Goal: Transaction & Acquisition: Register for event/course

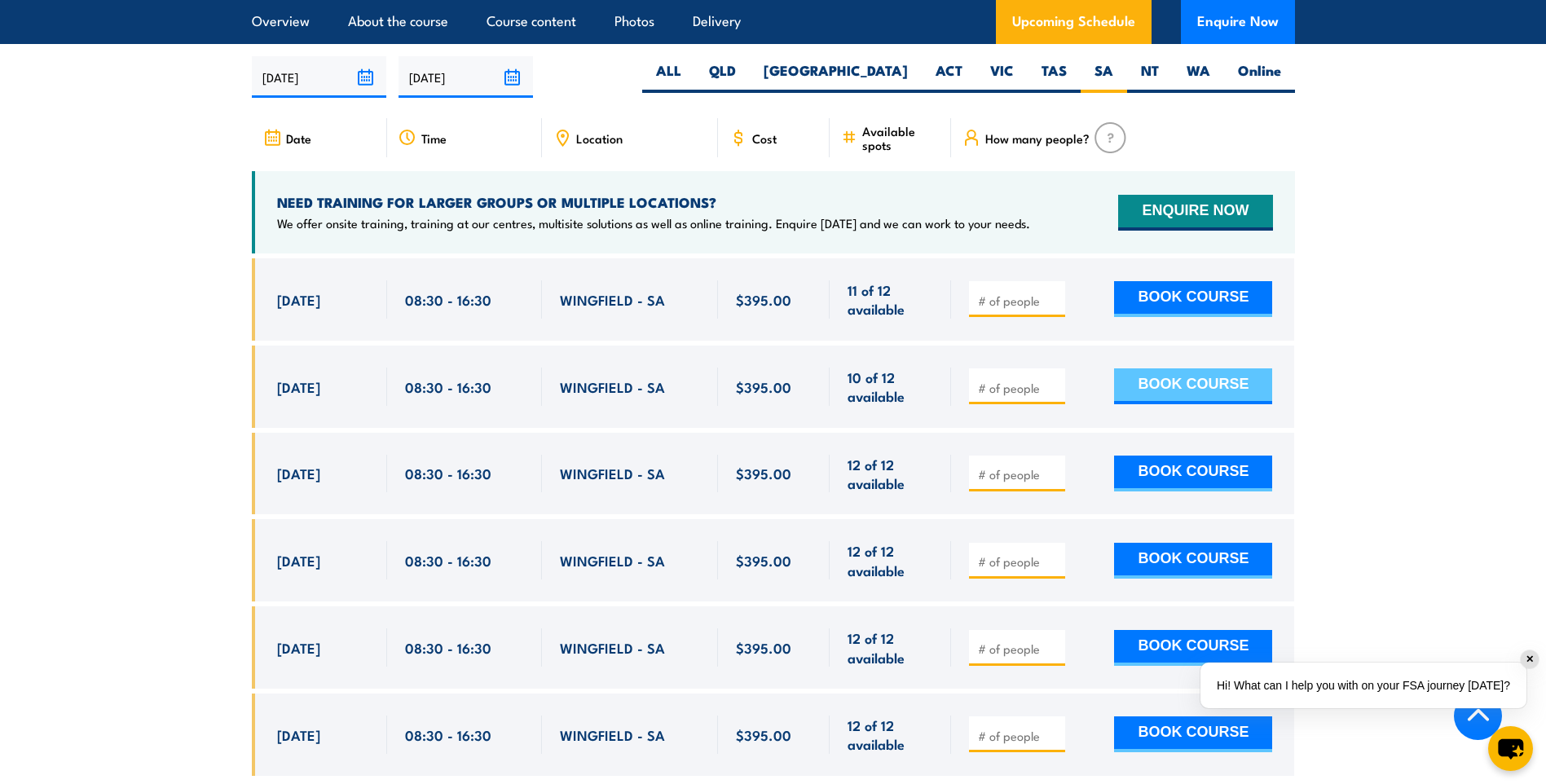
click at [1197, 373] on button "BOOK COURSE" at bounding box center [1193, 387] width 158 height 36
type input "1"
click at [1051, 379] on input "1" at bounding box center [1018, 387] width 81 height 16
click at [1190, 371] on button "BOOK COURSE" at bounding box center [1193, 387] width 158 height 36
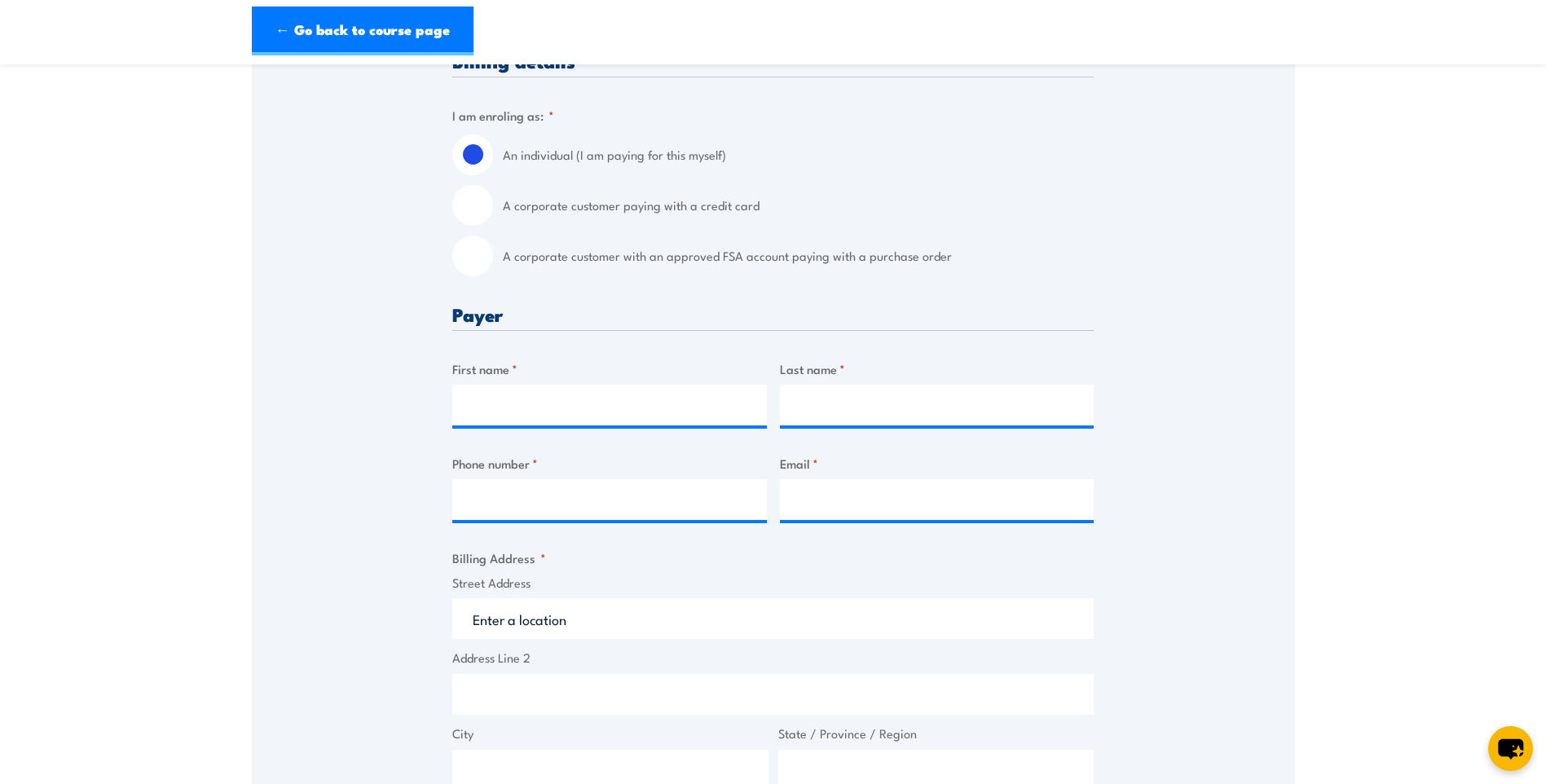
scroll to position [407, 0]
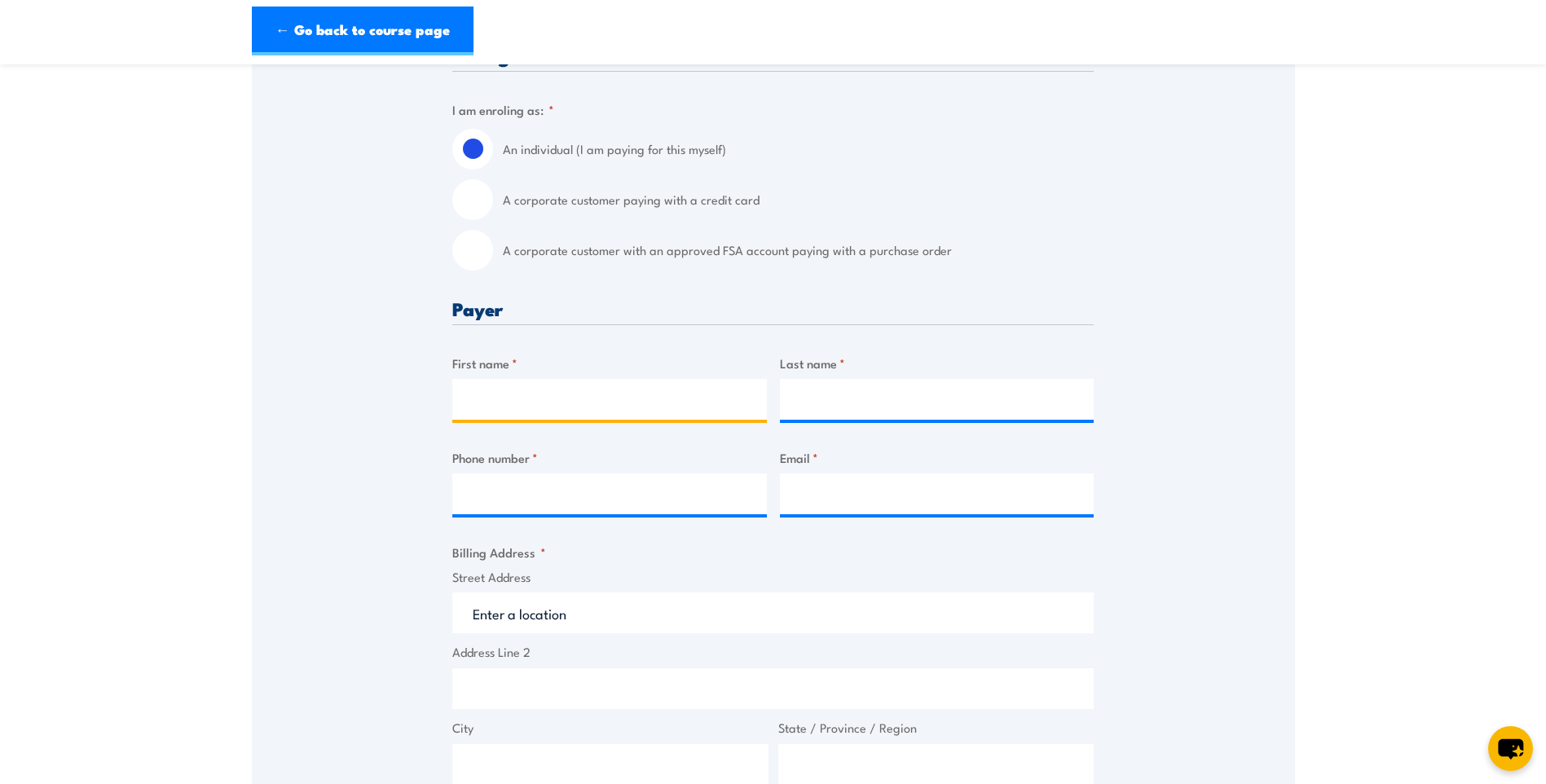
click at [537, 401] on input "First name *" at bounding box center [609, 399] width 314 height 41
type input "r"
type input "[PERSON_NAME]"
click at [826, 389] on input "Last name *" at bounding box center [937, 399] width 314 height 41
type input "Ciantar"
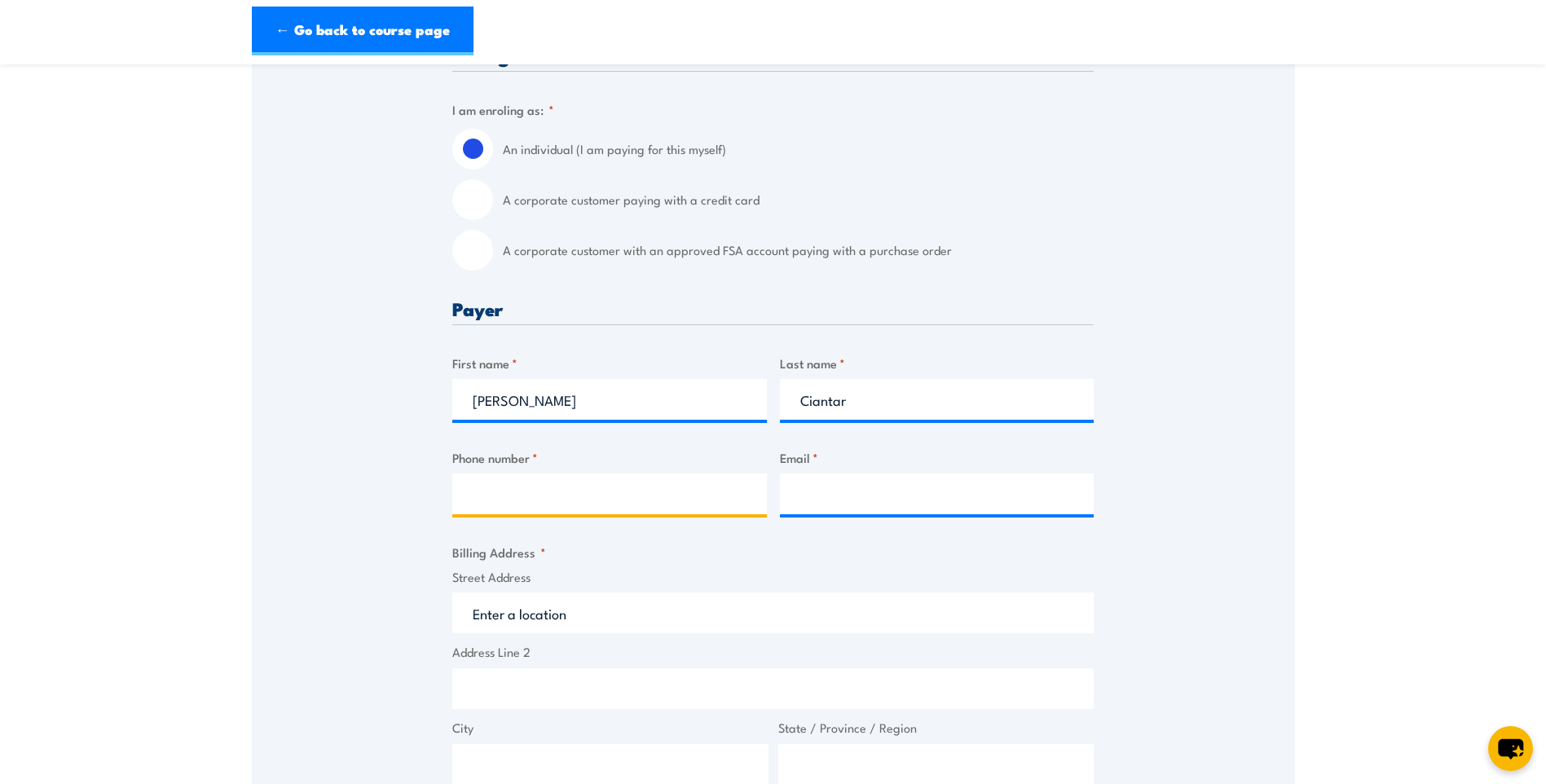
click at [559, 502] on input "Phone number *" at bounding box center [609, 494] width 314 height 41
type input "0409697162"
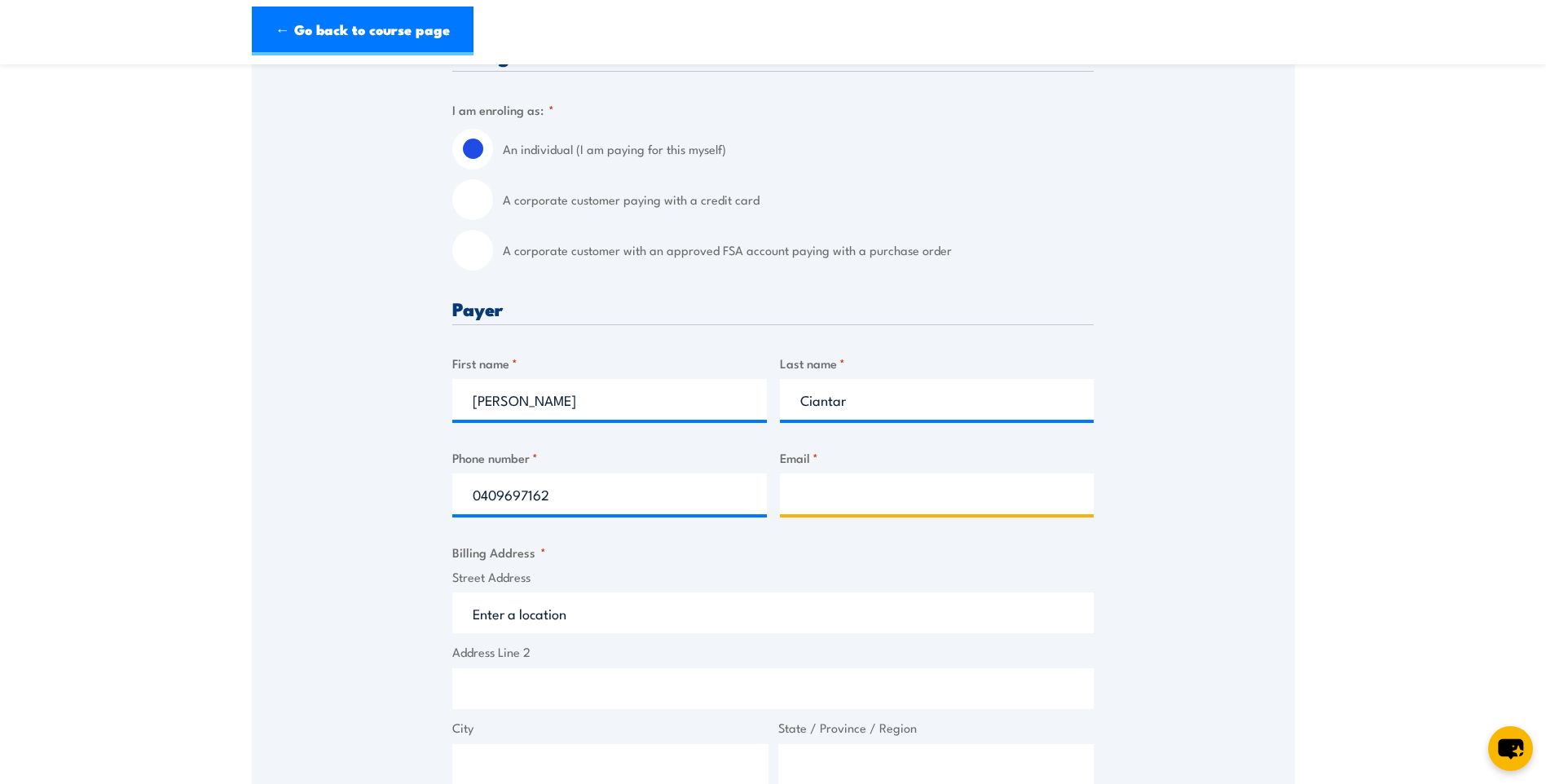
click at [829, 494] on input "Email *" at bounding box center [937, 494] width 314 height 41
type input "[PERSON_NAME][EMAIL_ADDRESS][PERSON_NAME][DOMAIN_NAME]"
click at [603, 615] on input "Street Address" at bounding box center [773, 612] width 641 height 41
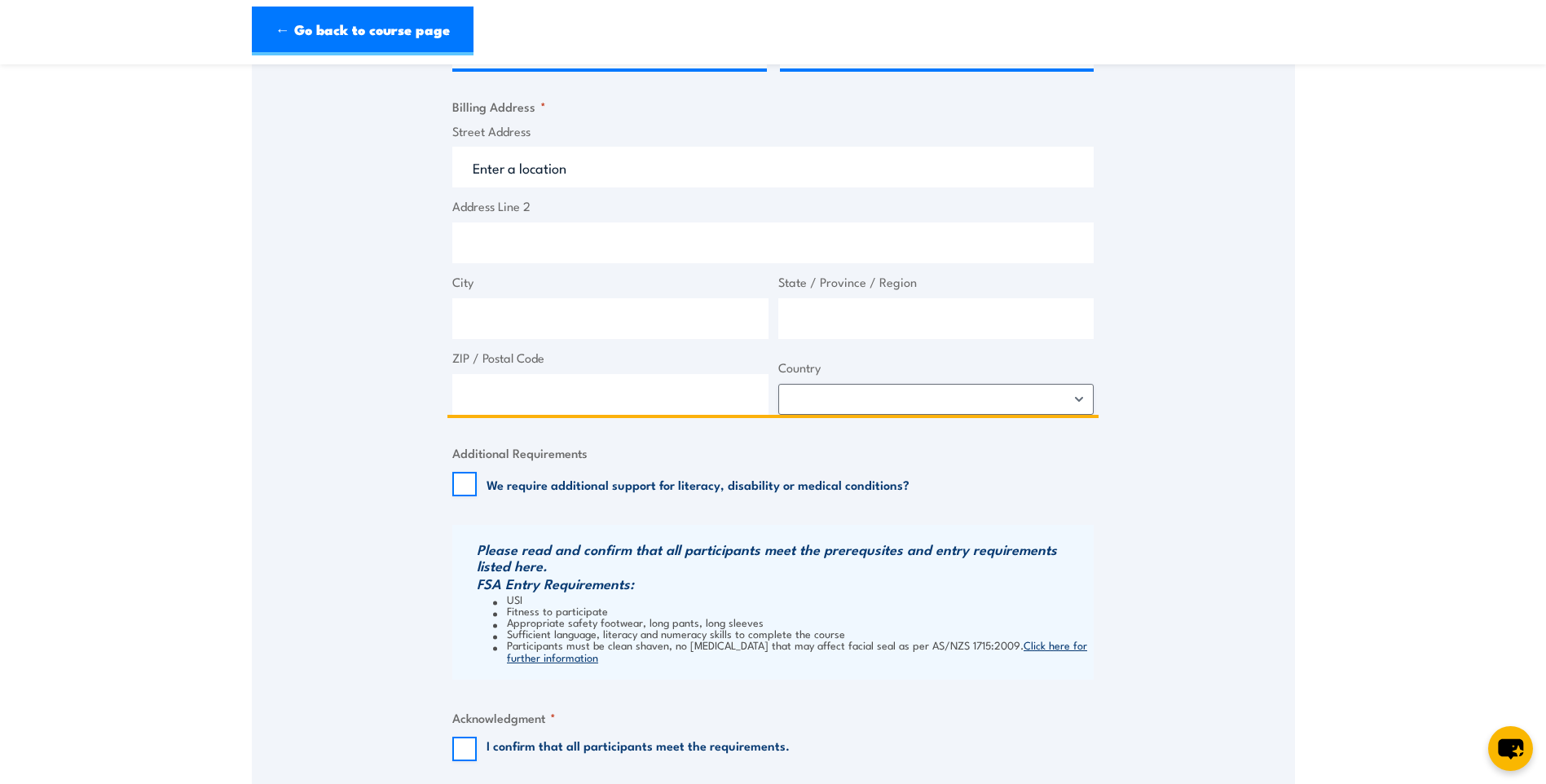
scroll to position [978, 0]
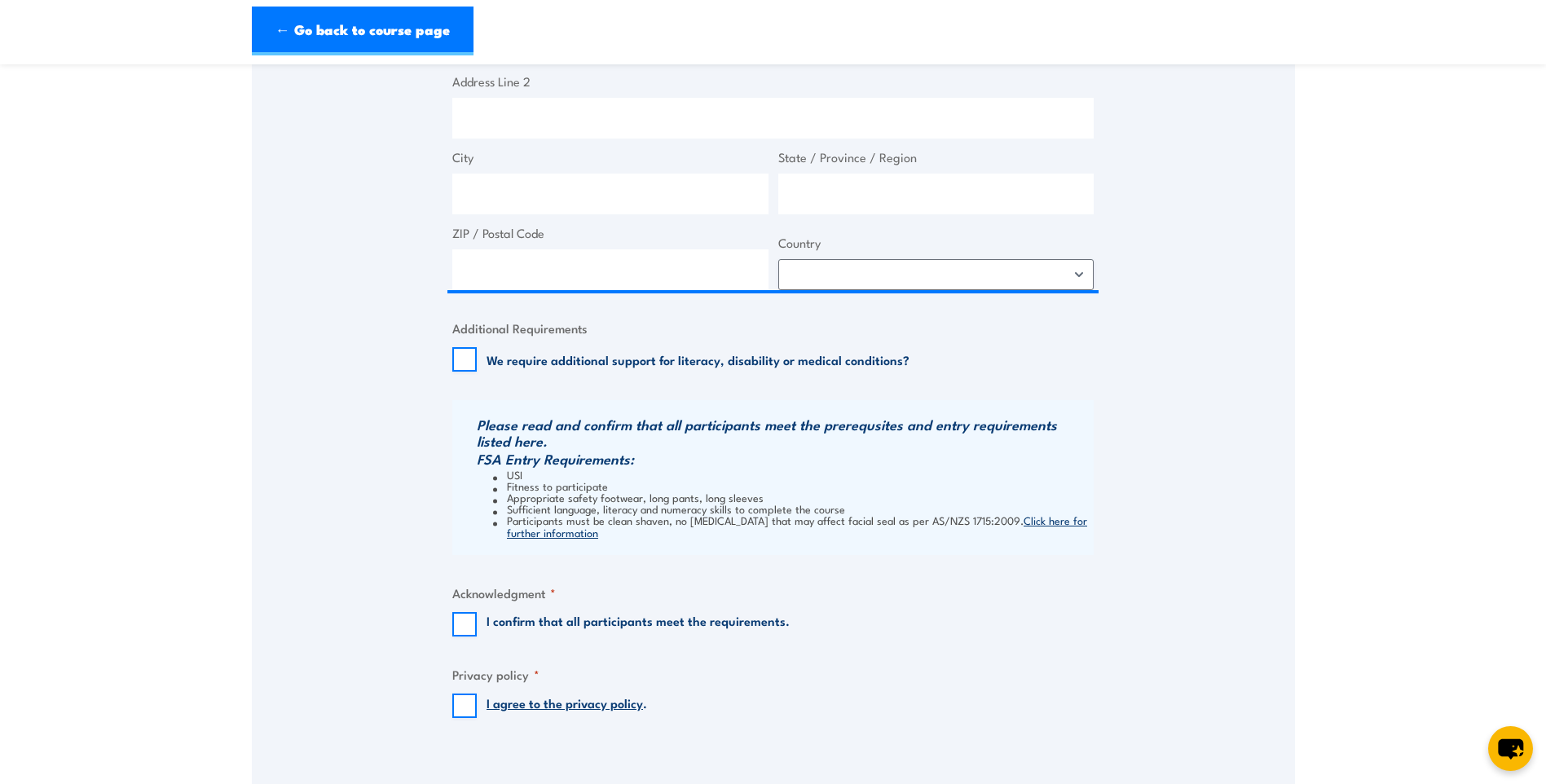
click at [1048, 522] on link "Click here for further information" at bounding box center [796, 525] width 580 height 27
